Goal: Transaction & Acquisition: Purchase product/service

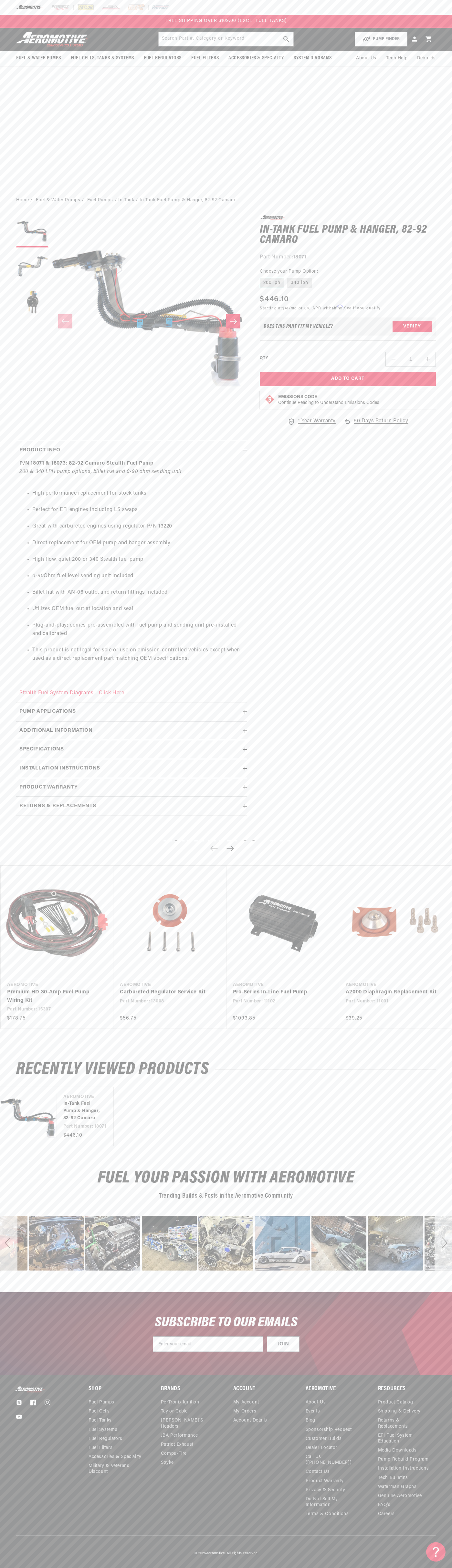
click at [89, 20] on div "FREE SHIPPING OVER $109.00 (EXCL. FUEL TANKS)" at bounding box center [226, 21] width 452 height 13
click at [445, 1543] on div "© 2025 Aeromotive . All rights reserved" at bounding box center [226, 1545] width 452 height 21
click at [397, 1563] on html "Skip to content Your cart Your cart is empty Loading... You may also like Subto…" at bounding box center [226, 784] width 452 height 1568
